Goal: Task Accomplishment & Management: Manage account settings

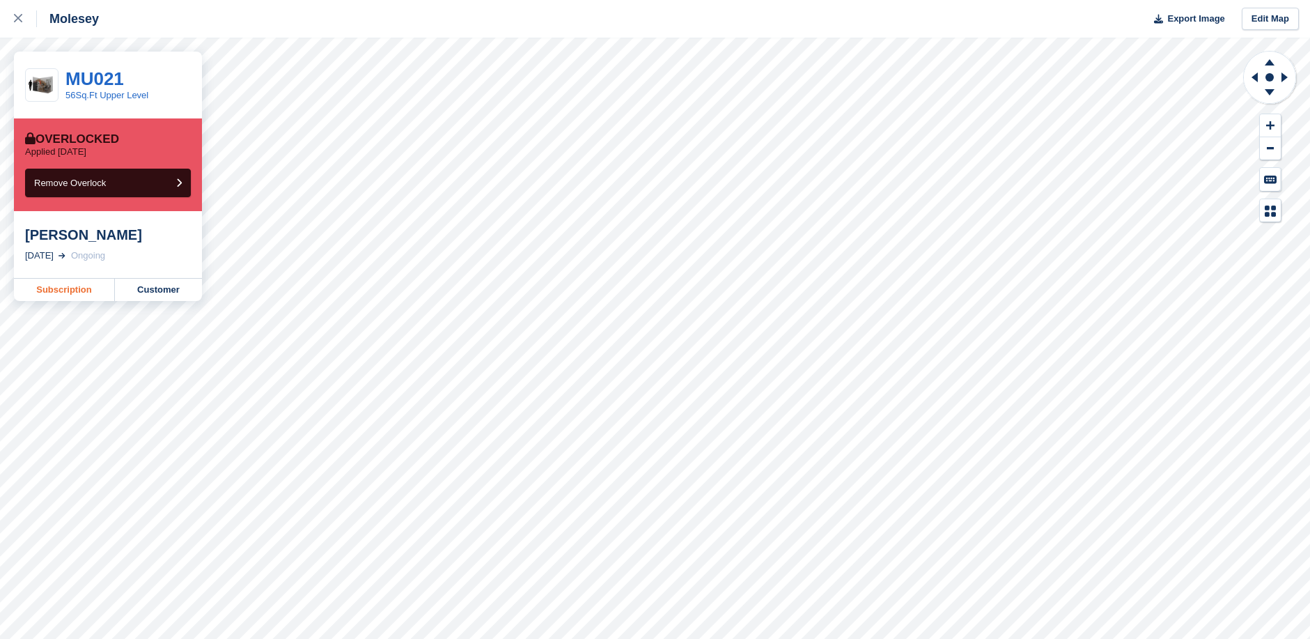
click at [84, 292] on link "Subscription" at bounding box center [64, 290] width 101 height 22
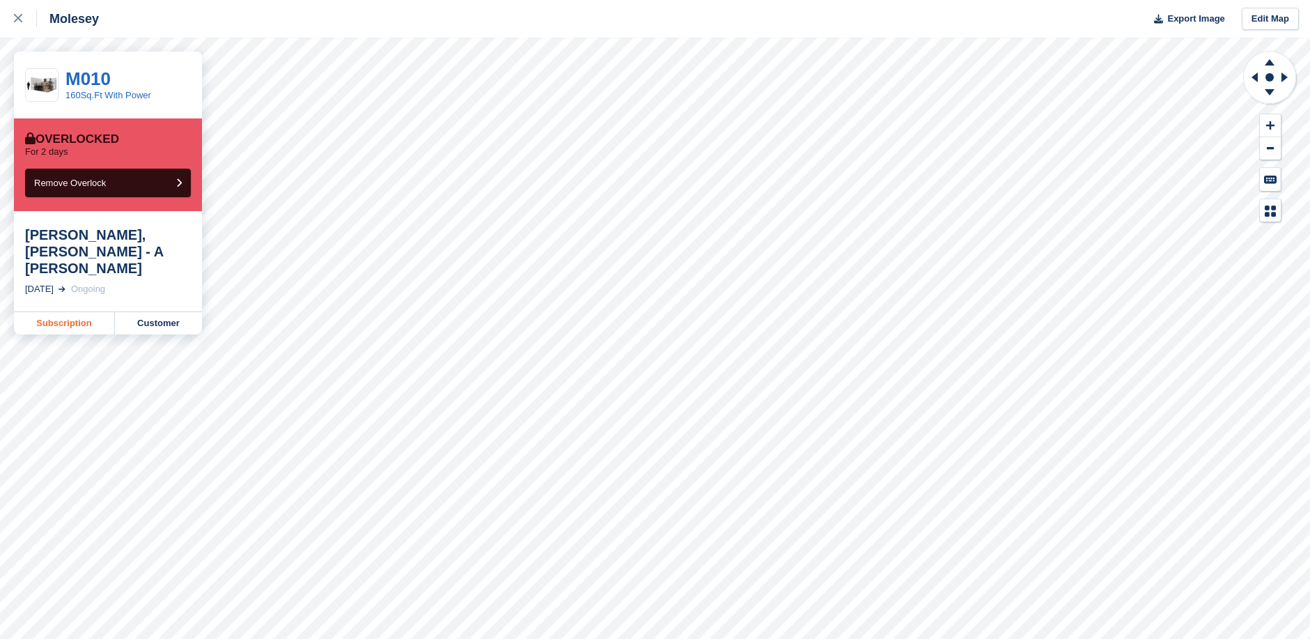
click at [85, 312] on link "Subscription" at bounding box center [64, 323] width 101 height 22
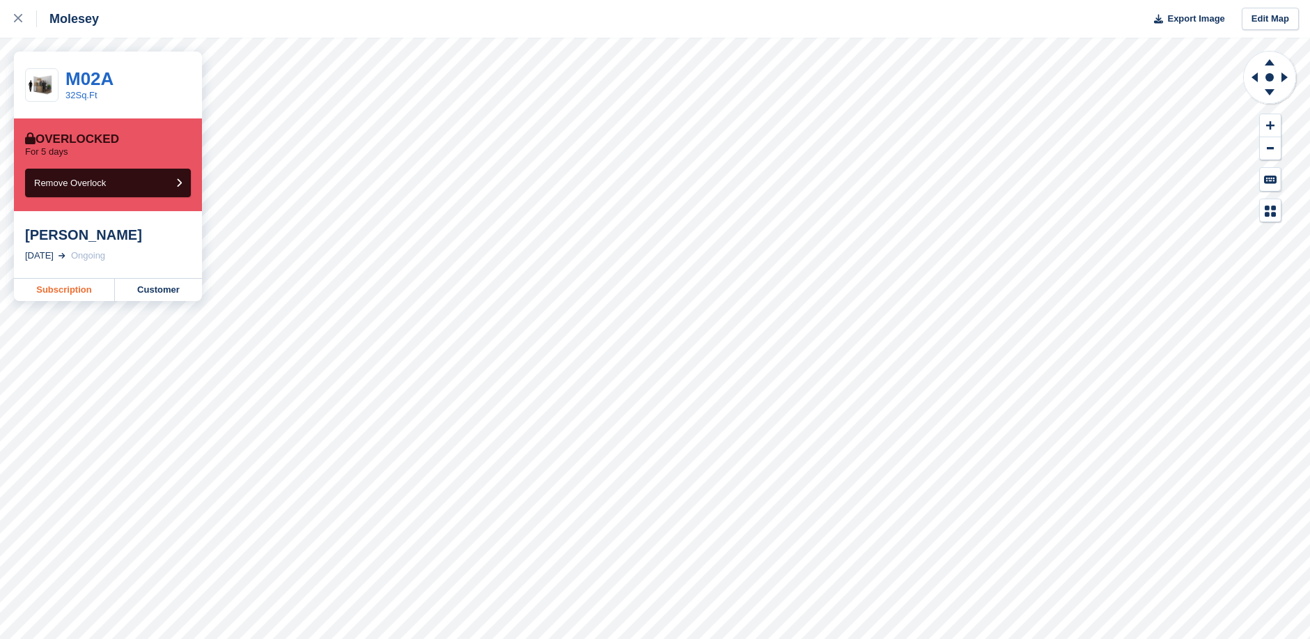
click at [61, 292] on link "Subscription" at bounding box center [64, 290] width 101 height 22
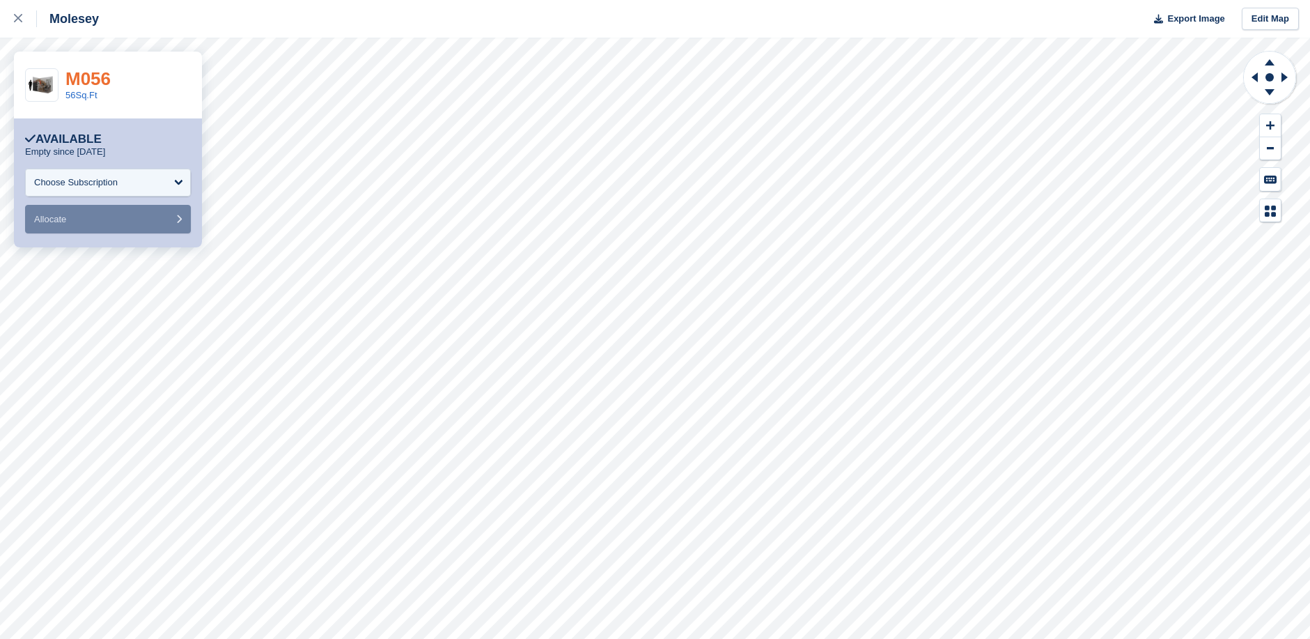
click at [91, 76] on link "M056" at bounding box center [87, 78] width 45 height 21
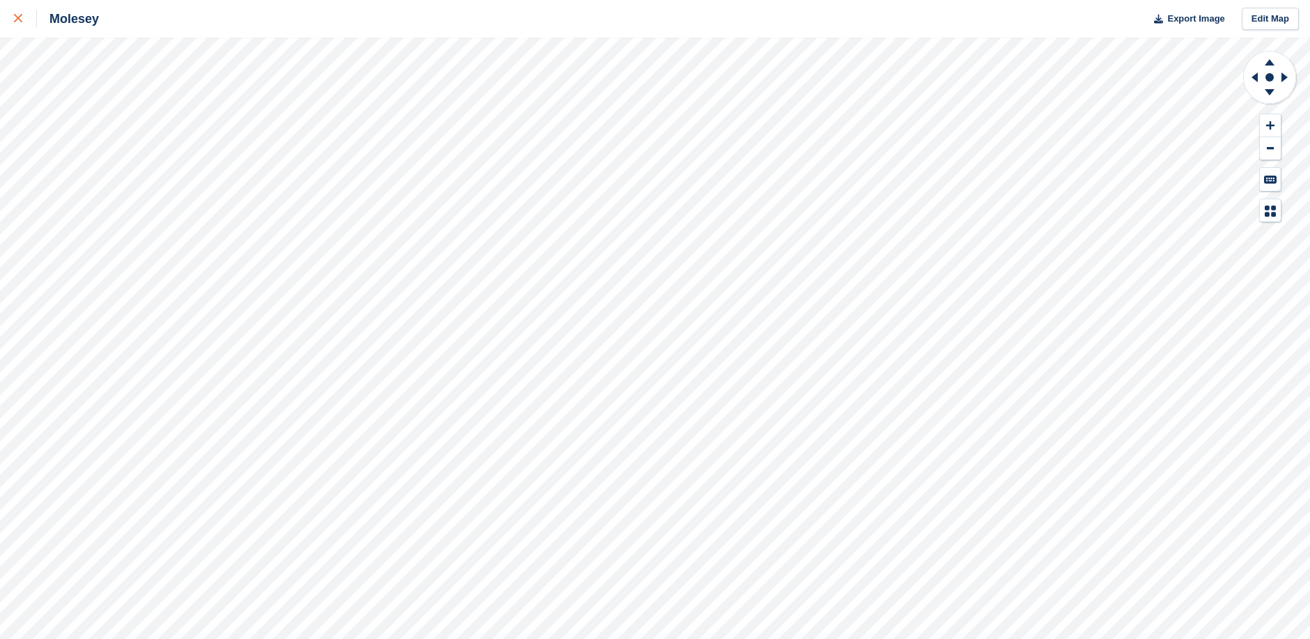
click at [17, 22] on icon at bounding box center [18, 18] width 8 height 8
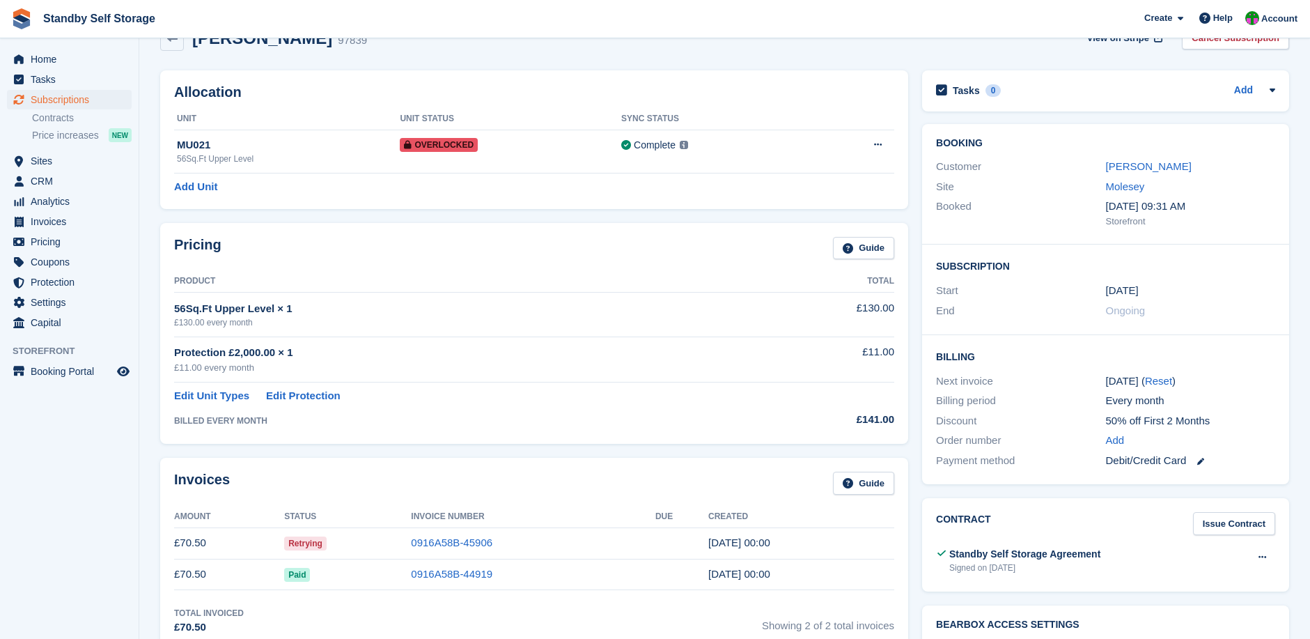
scroll to position [139, 0]
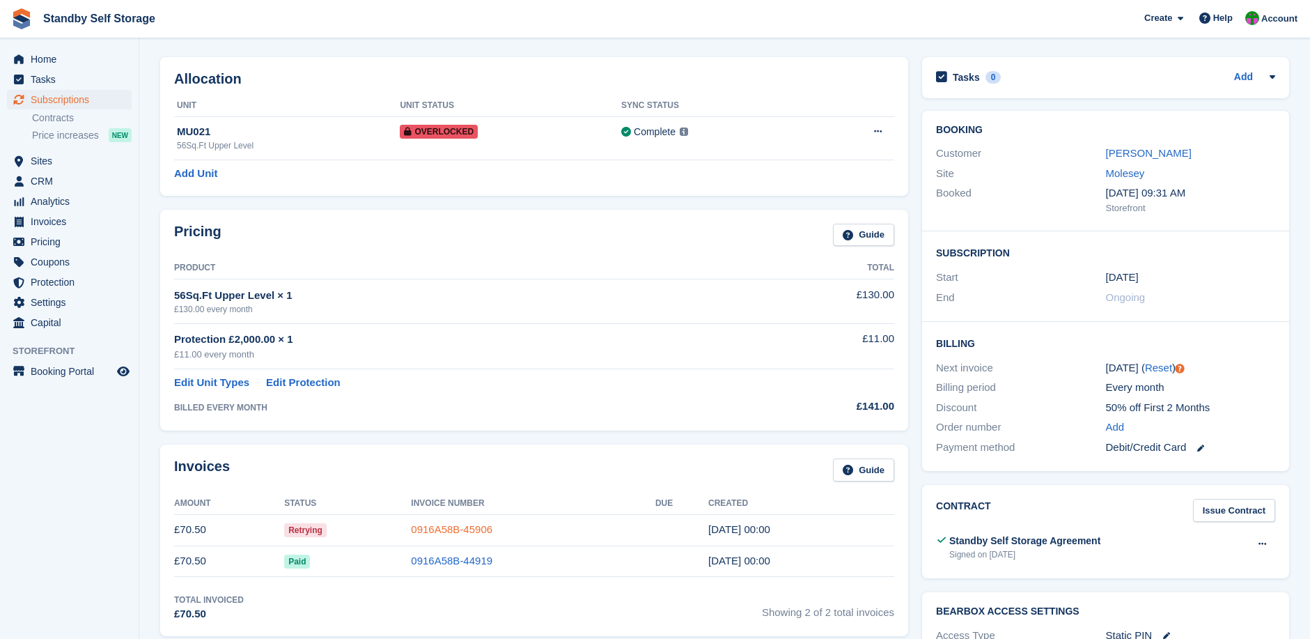
click at [458, 527] on link "0916A58B-45906" at bounding box center [452, 529] width 82 height 12
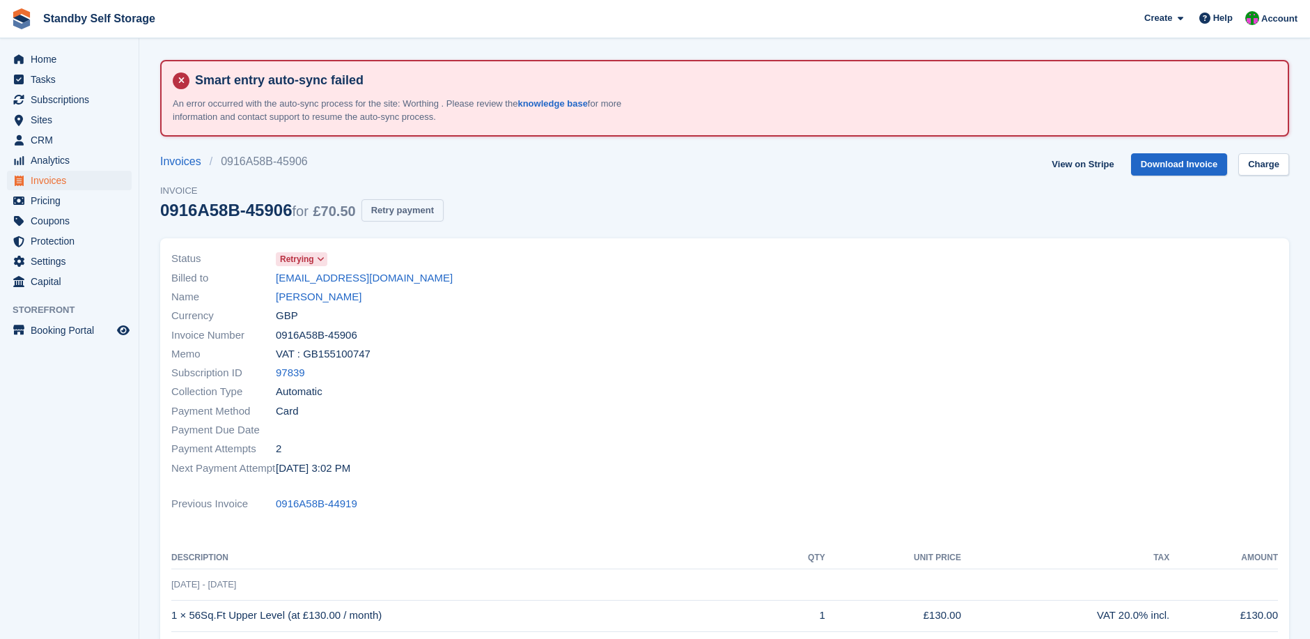
click at [413, 208] on button "Retry payment" at bounding box center [403, 210] width 82 height 23
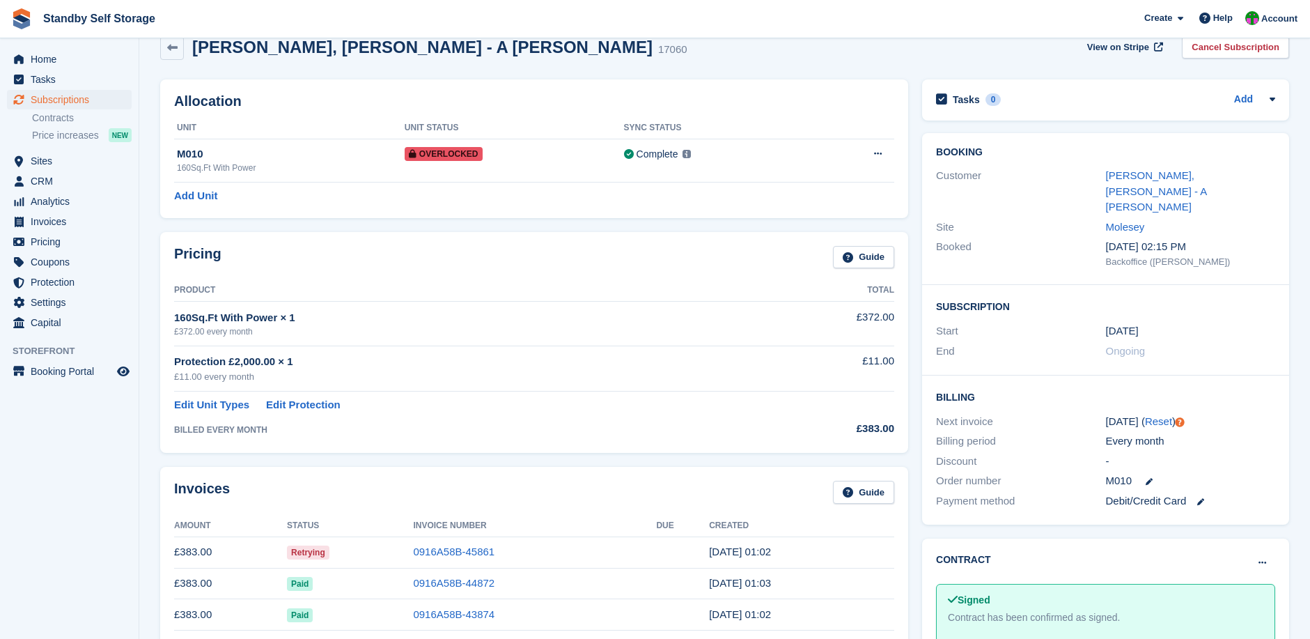
scroll to position [162, 0]
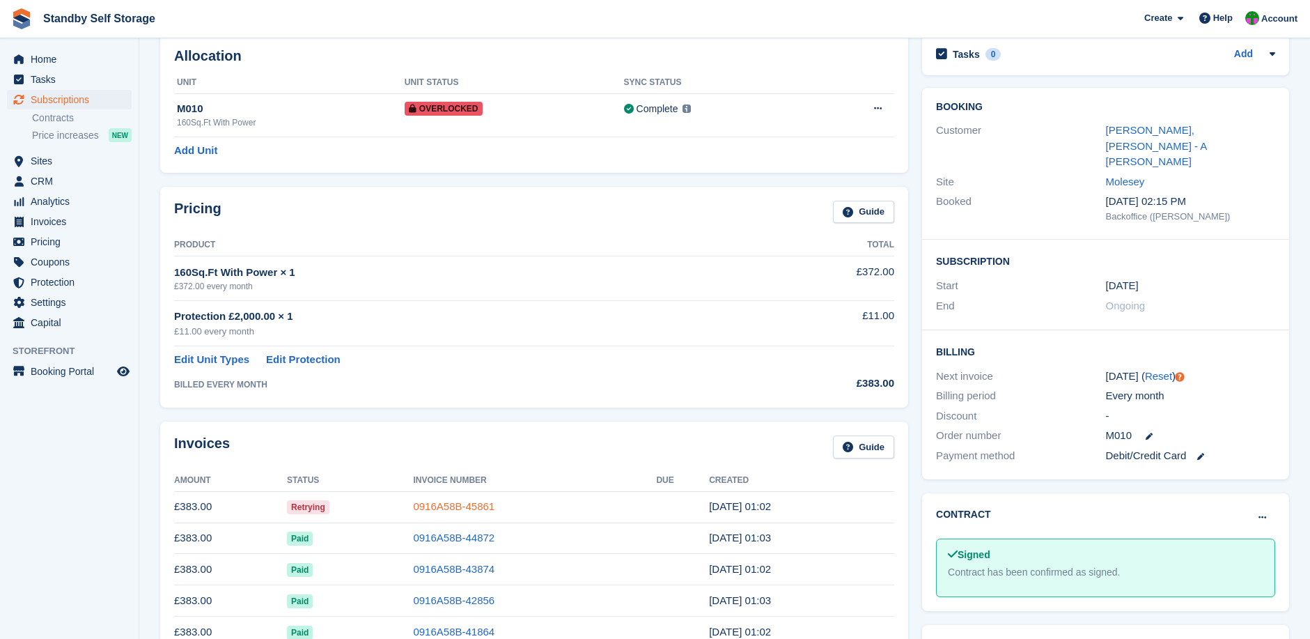
click at [440, 502] on link "0916A58B-45861" at bounding box center [454, 506] width 82 height 12
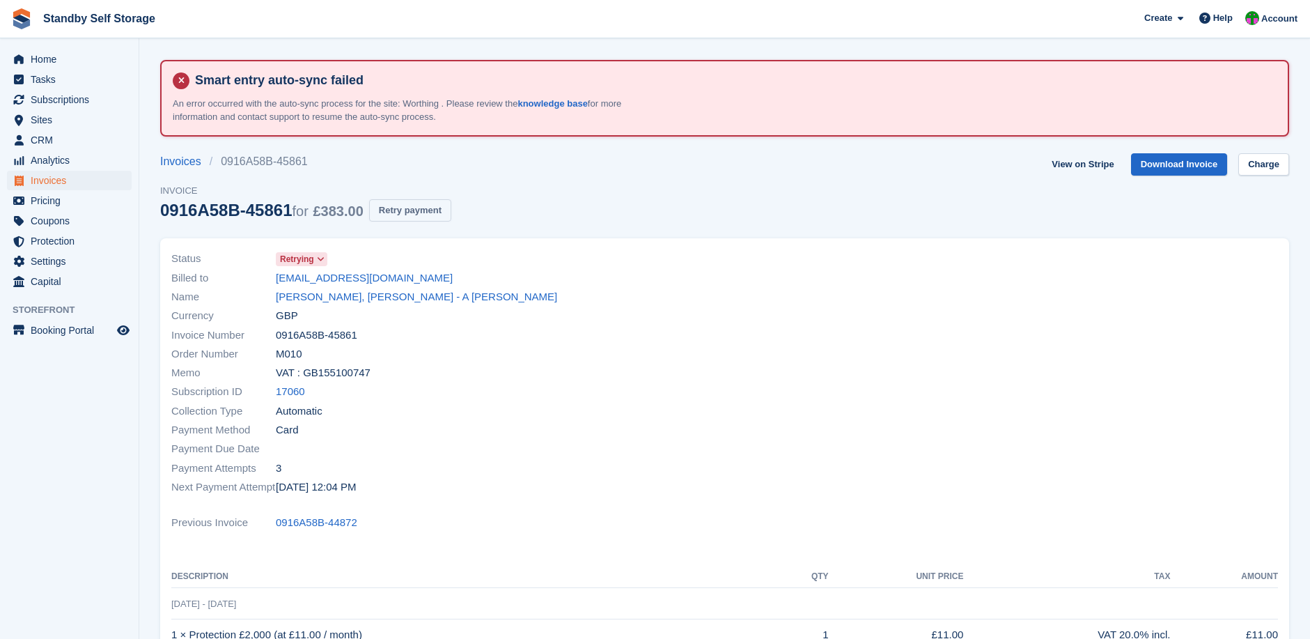
click at [406, 212] on button "Retry payment" at bounding box center [410, 210] width 82 height 23
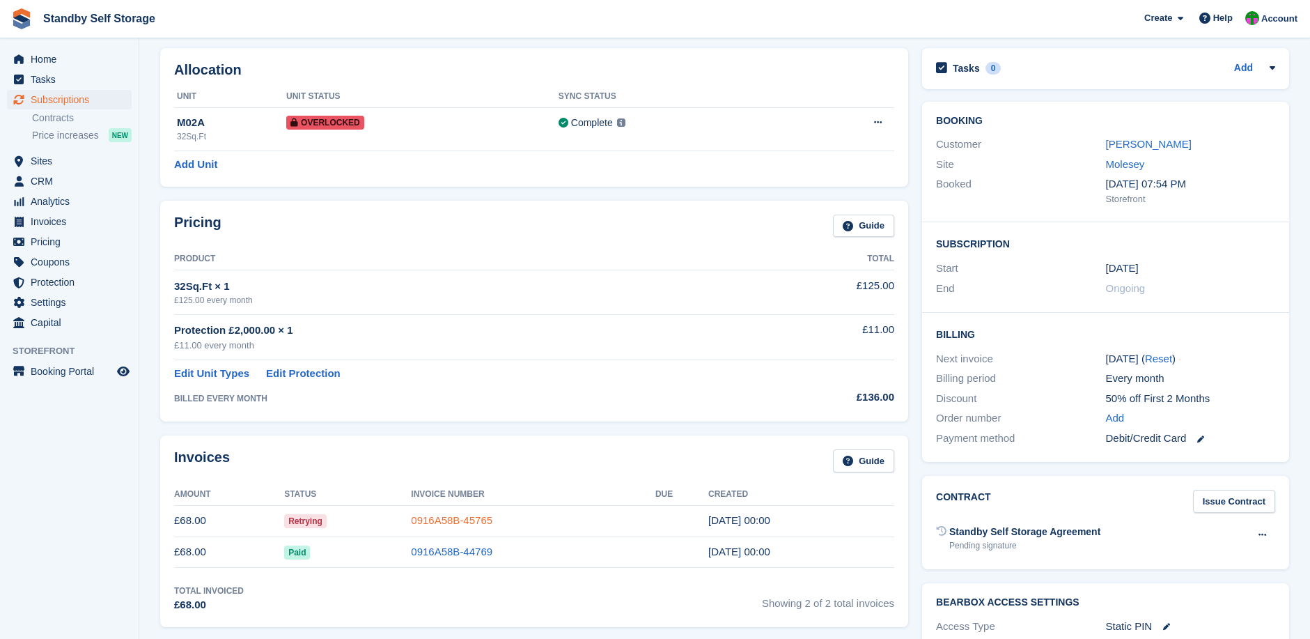
scroll to position [162, 0]
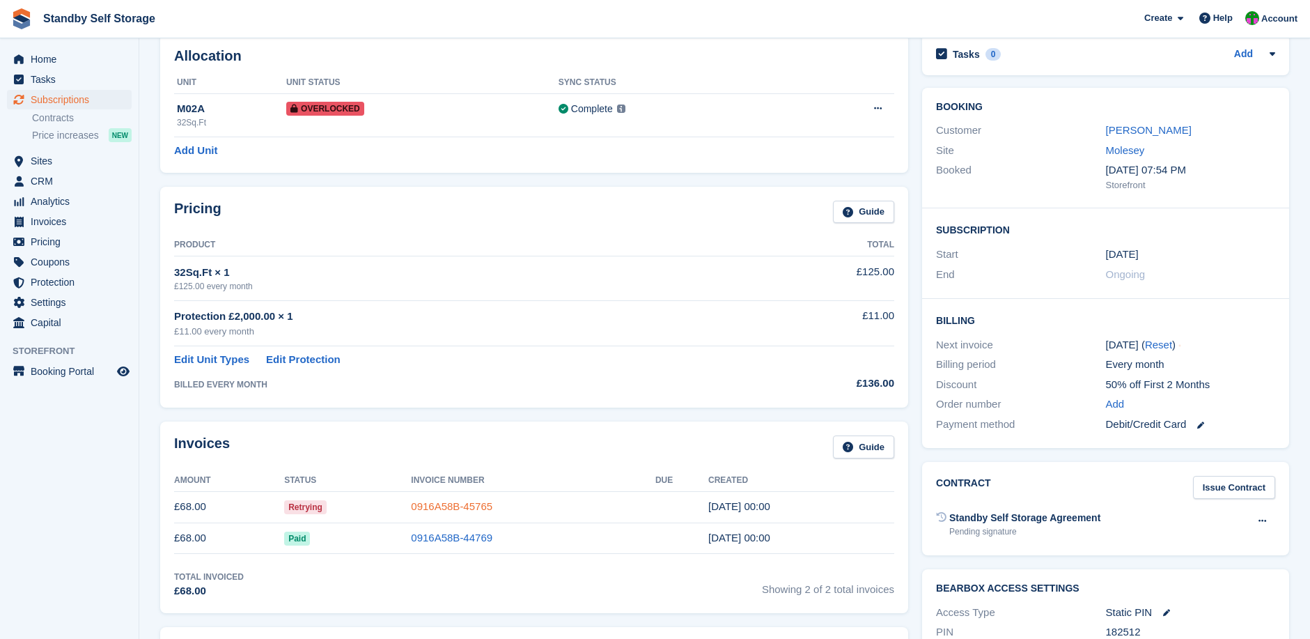
click at [451, 506] on link "0916A58B-45765" at bounding box center [452, 506] width 82 height 12
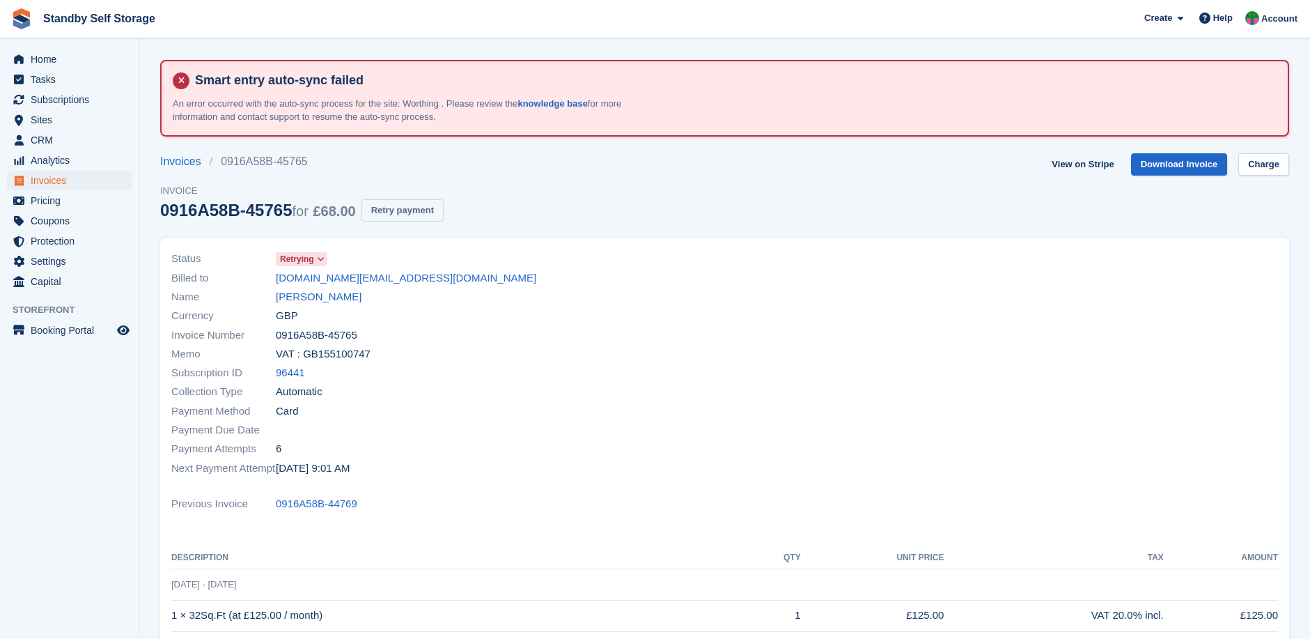
click at [400, 212] on button "Retry payment" at bounding box center [403, 210] width 82 height 23
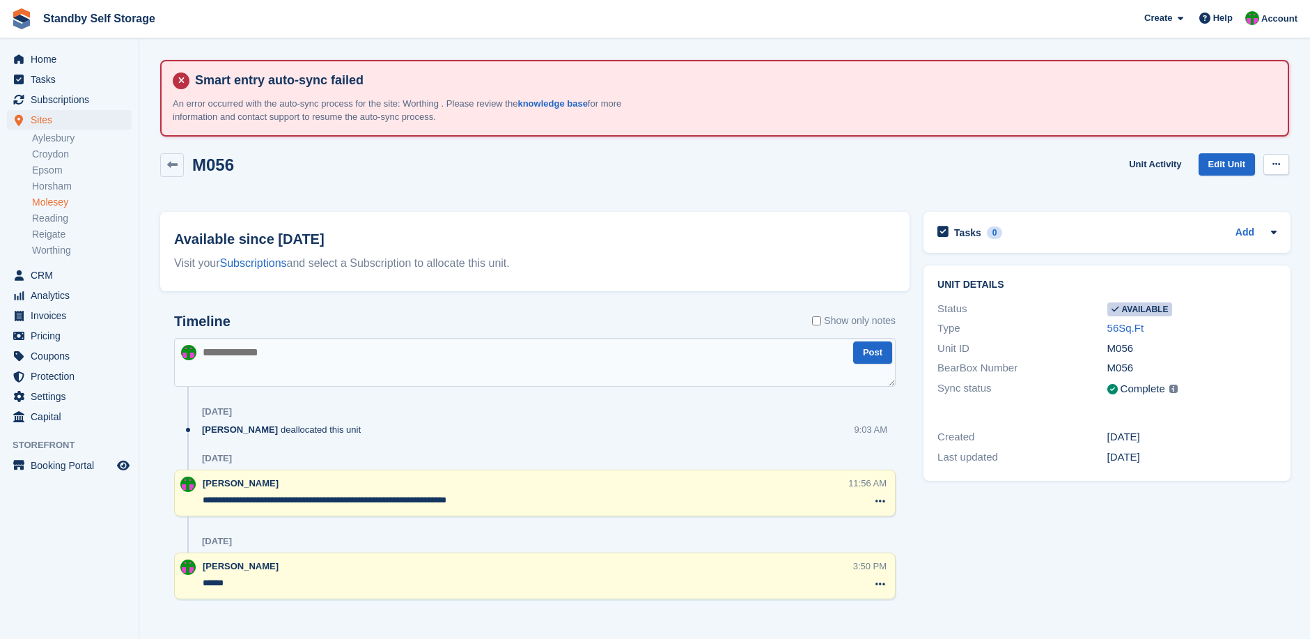
click at [1274, 161] on icon at bounding box center [1277, 164] width 8 height 9
click at [1209, 188] on p "Make unavailable" at bounding box center [1222, 192] width 121 height 18
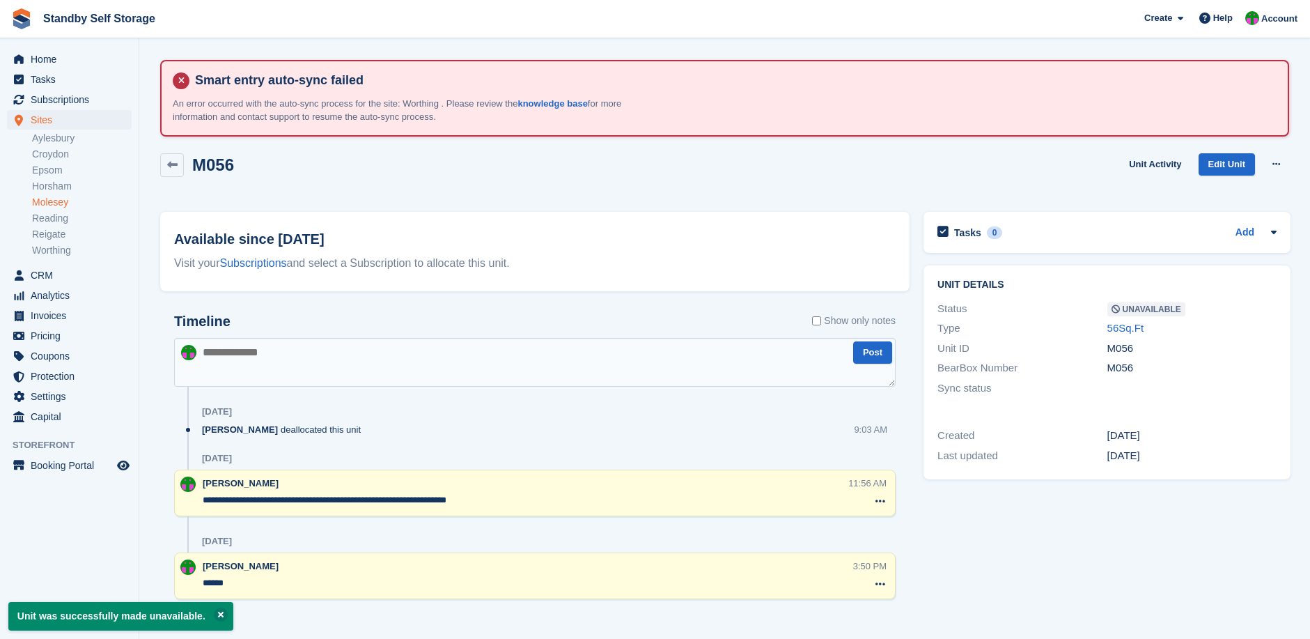
click at [215, 364] on textarea at bounding box center [535, 362] width 722 height 49
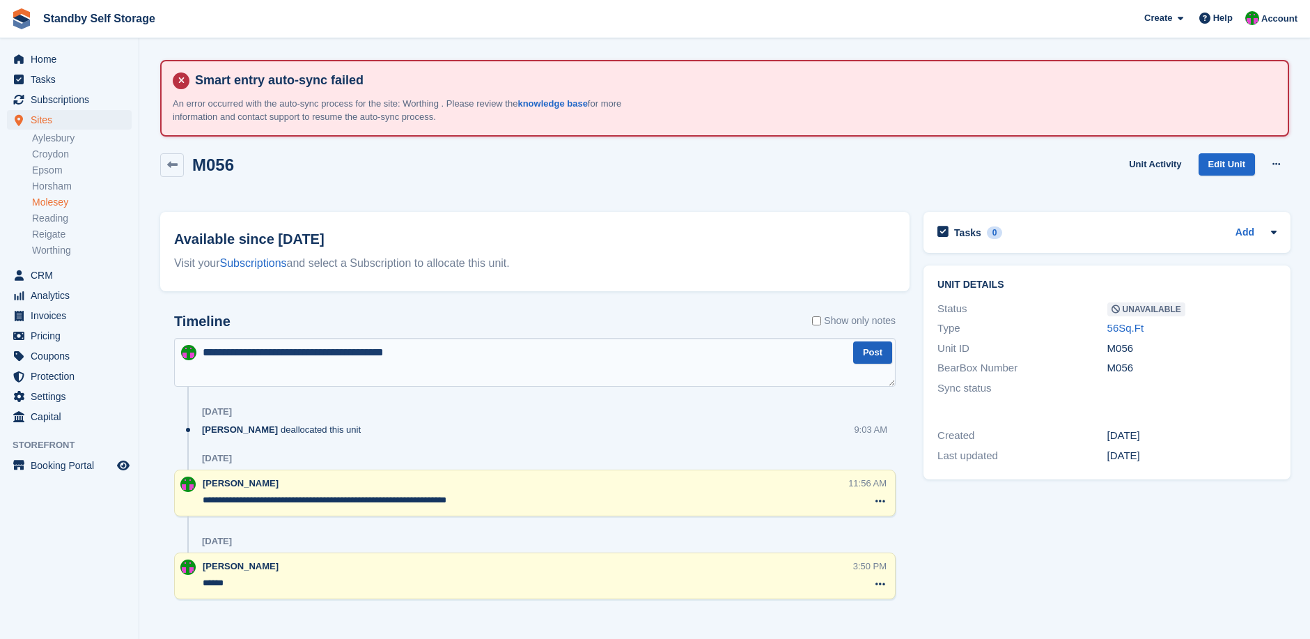
type textarea "**********"
click at [869, 345] on button "Post" at bounding box center [872, 352] width 39 height 23
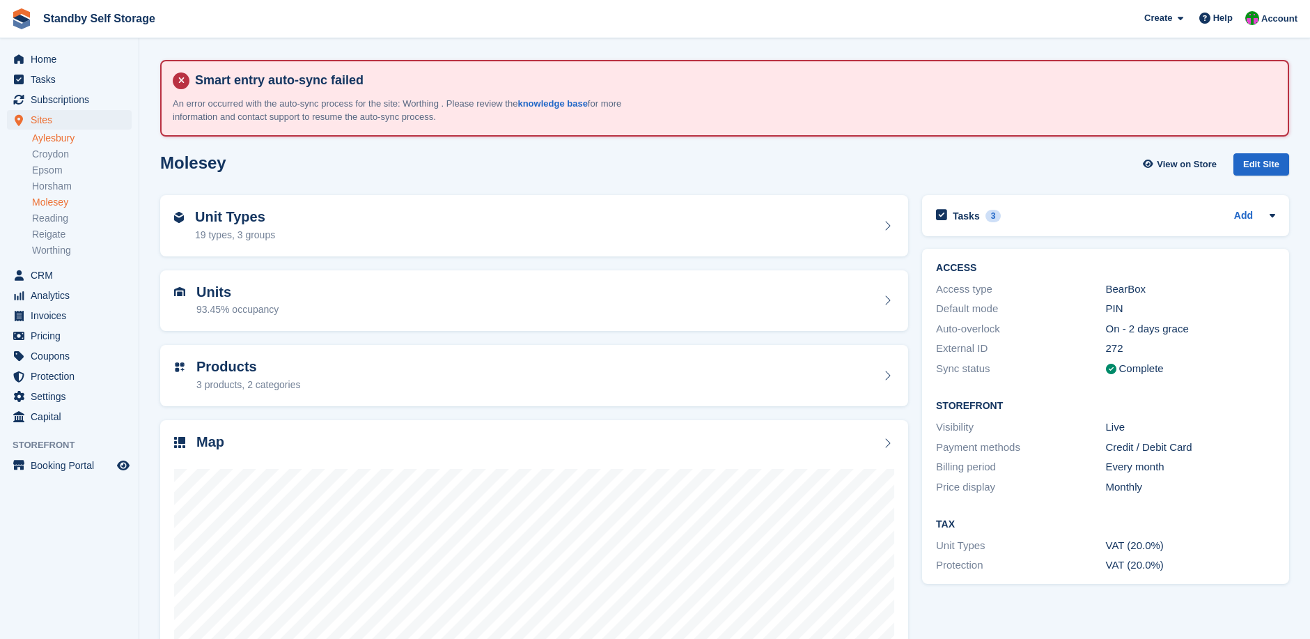
click at [56, 138] on link "Aylesbury" at bounding box center [82, 138] width 100 height 13
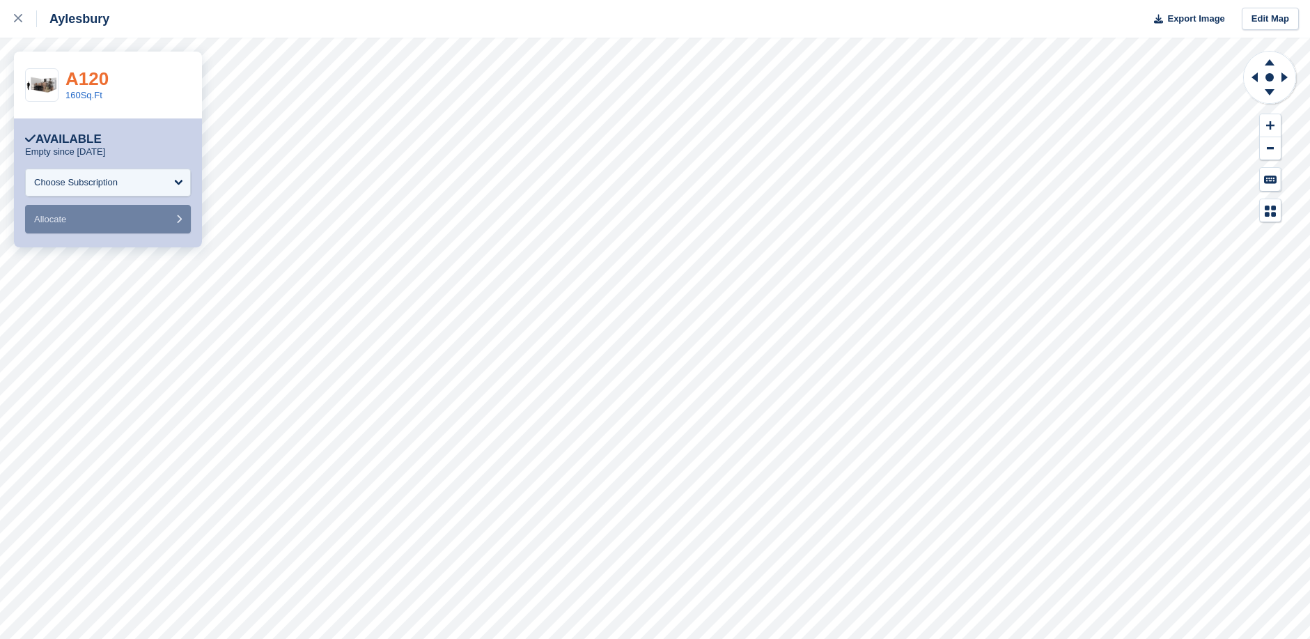
click at [94, 80] on link "A120" at bounding box center [86, 78] width 43 height 21
click at [84, 94] on link "160Sq.Ft" at bounding box center [83, 95] width 37 height 10
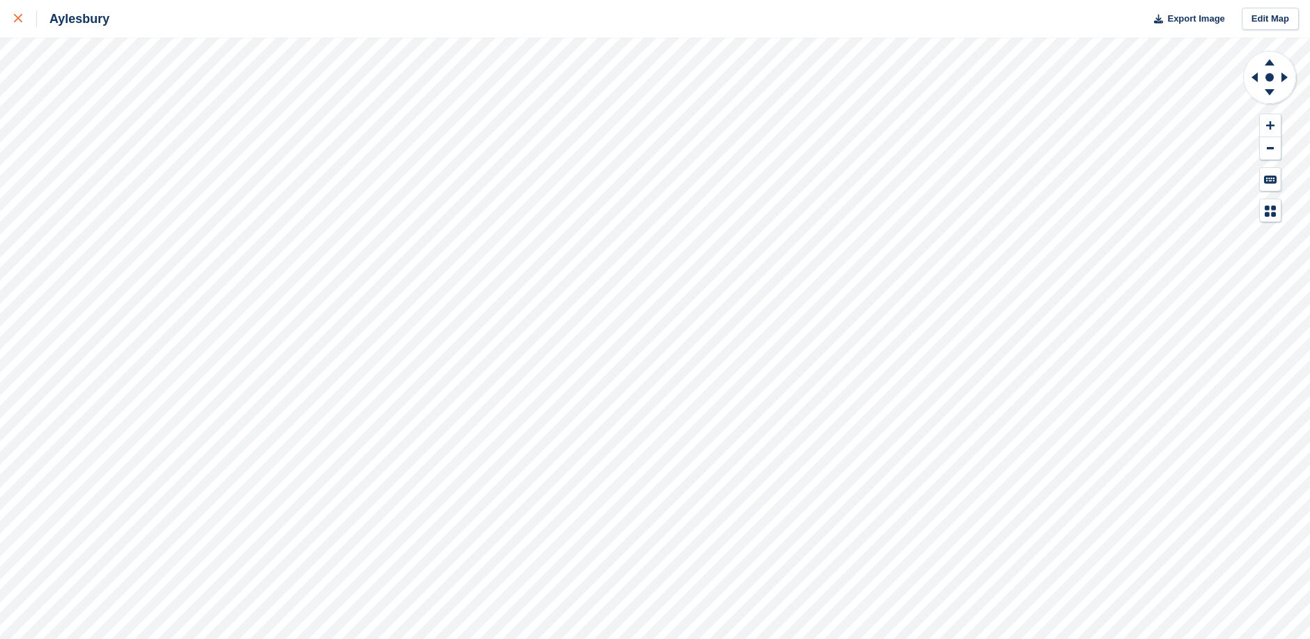
click at [18, 18] on icon at bounding box center [18, 18] width 8 height 8
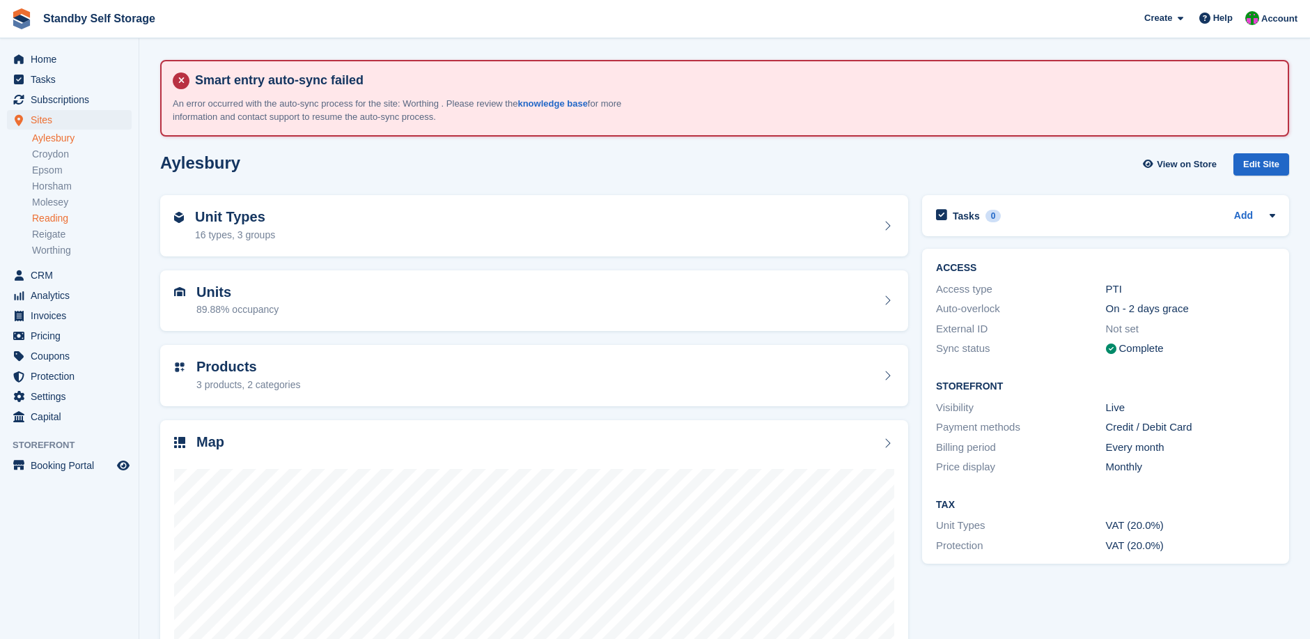
click at [56, 215] on link "Reading" at bounding box center [82, 218] width 100 height 13
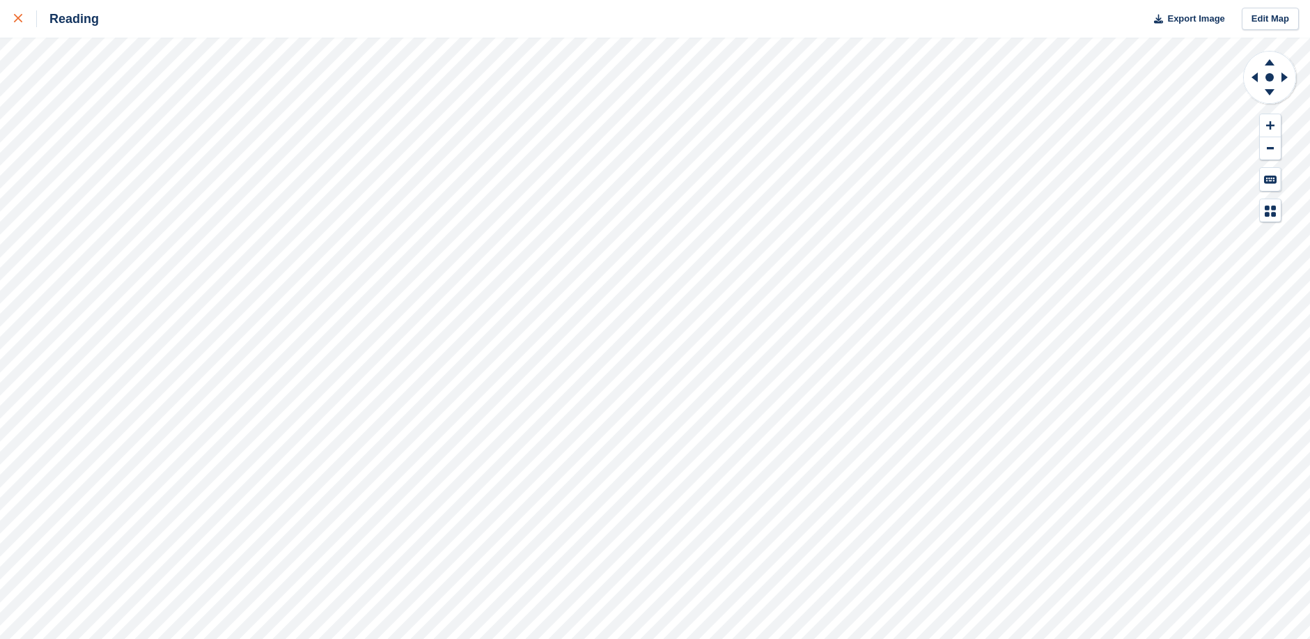
click at [16, 14] on div at bounding box center [25, 18] width 23 height 17
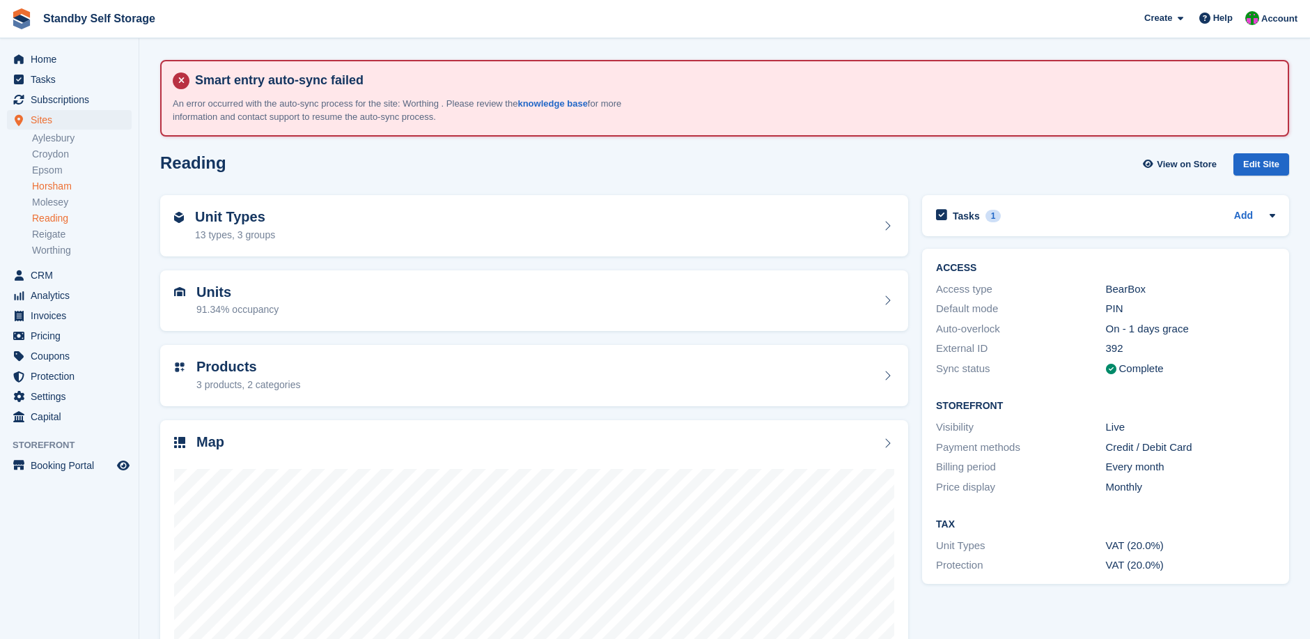
click at [55, 184] on link "Horsham" at bounding box center [82, 186] width 100 height 13
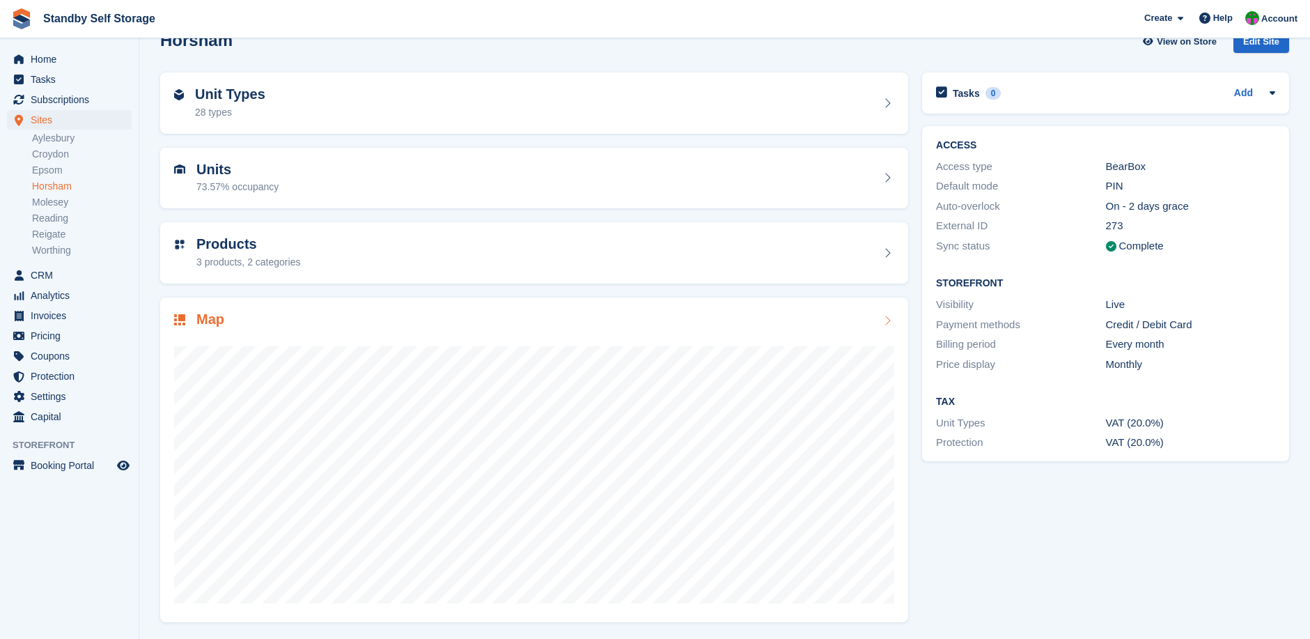
scroll to position [123, 0]
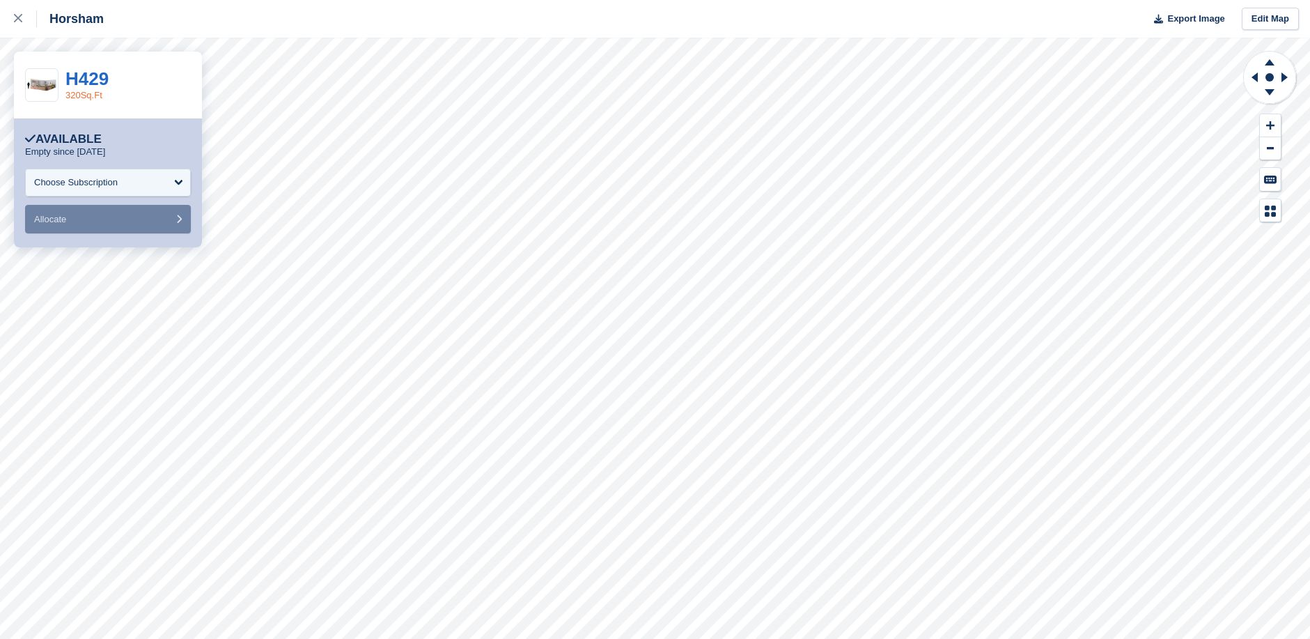
click at [89, 95] on link "320Sq.Ft" at bounding box center [83, 95] width 37 height 10
click at [103, 95] on link "160Sq.Ft unit with Shelving" at bounding box center [120, 95] width 110 height 10
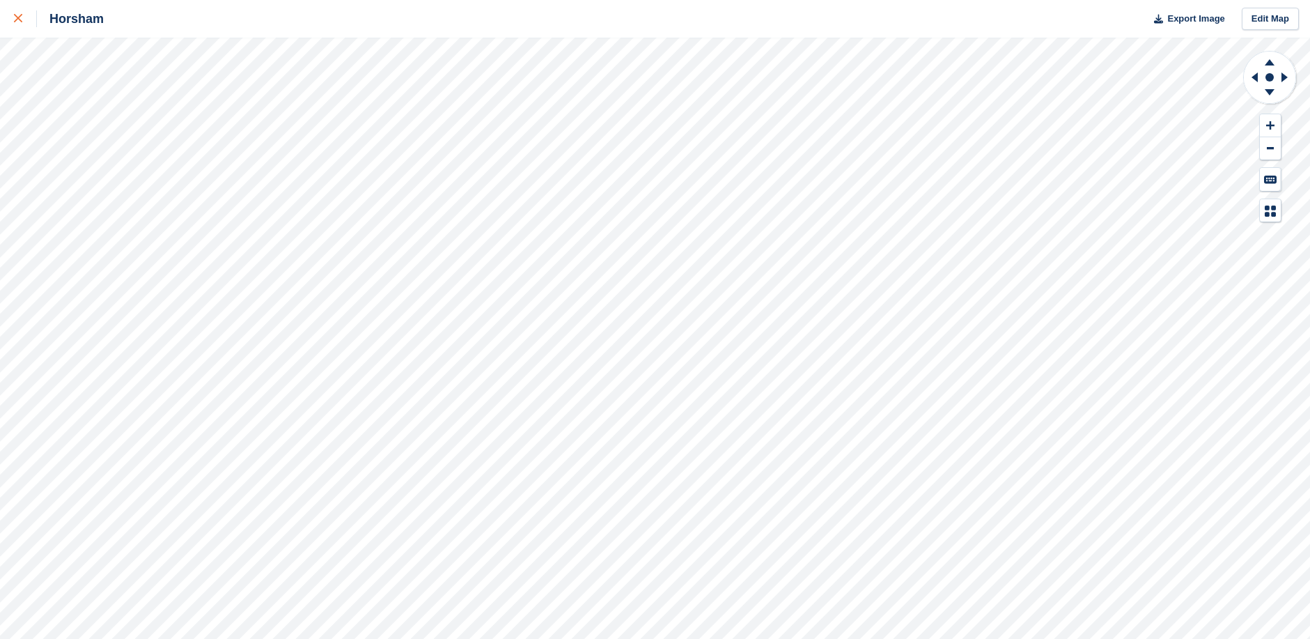
click at [18, 18] on icon at bounding box center [18, 18] width 8 height 8
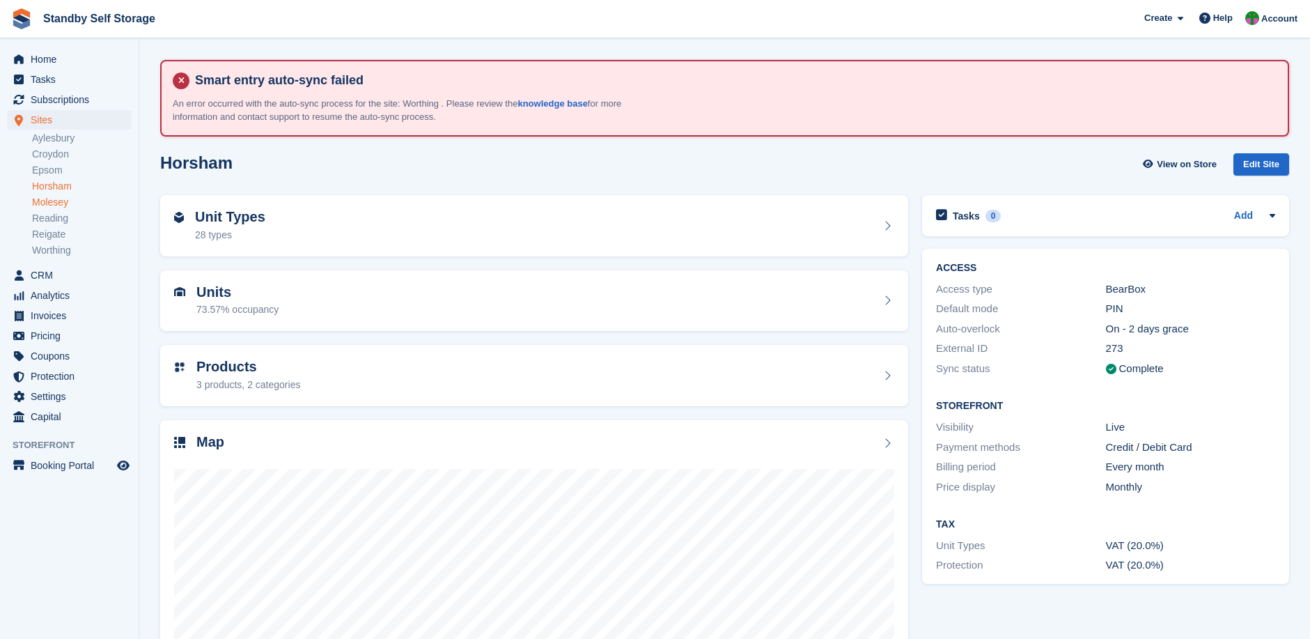
click at [53, 205] on link "Molesey" at bounding box center [82, 202] width 100 height 13
